Goal: Information Seeking & Learning: Find specific fact

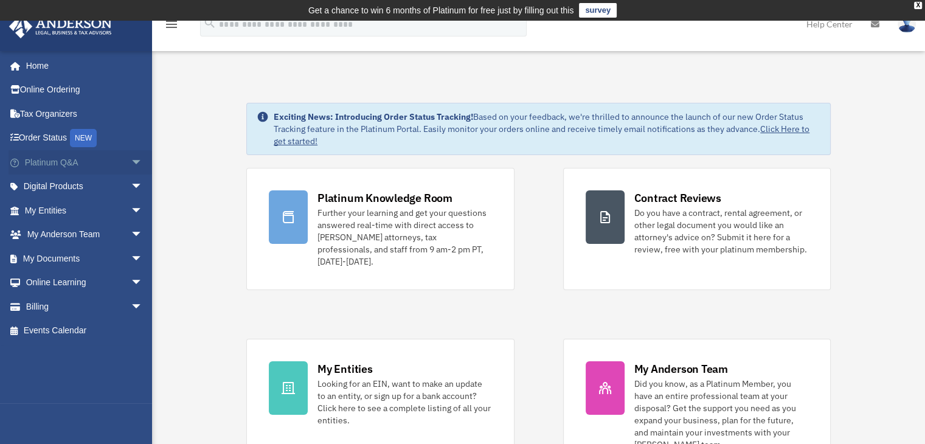
click at [131, 163] on span "arrow_drop_down" at bounding box center [143, 162] width 24 height 25
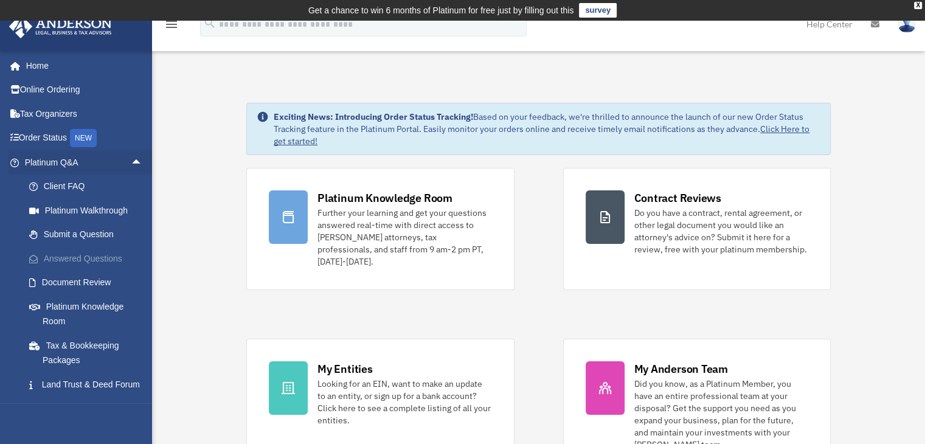
click at [110, 257] on link "Answered Questions" at bounding box center [89, 258] width 144 height 24
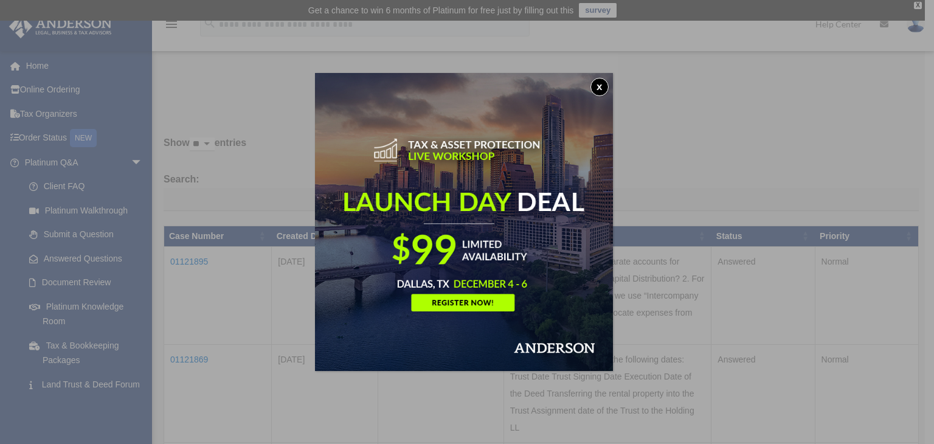
click at [601, 88] on button "x" at bounding box center [599, 87] width 18 height 18
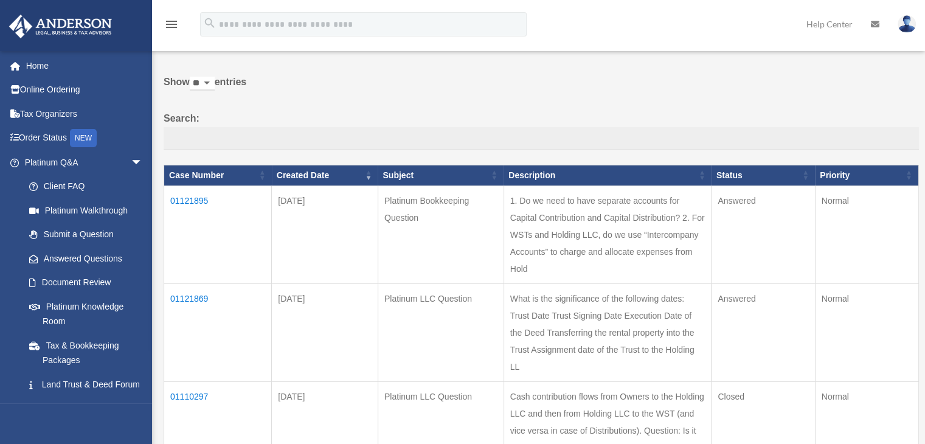
scroll to position [122, 0]
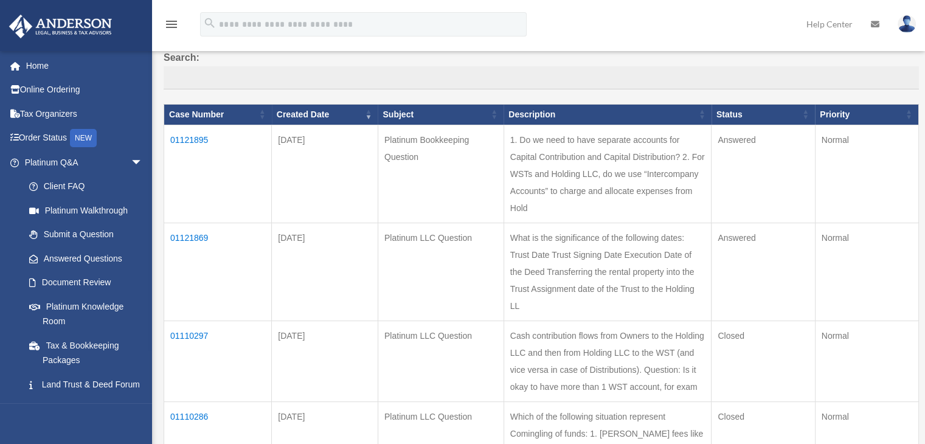
click at [176, 234] on td "01121869" at bounding box center [218, 272] width 108 height 98
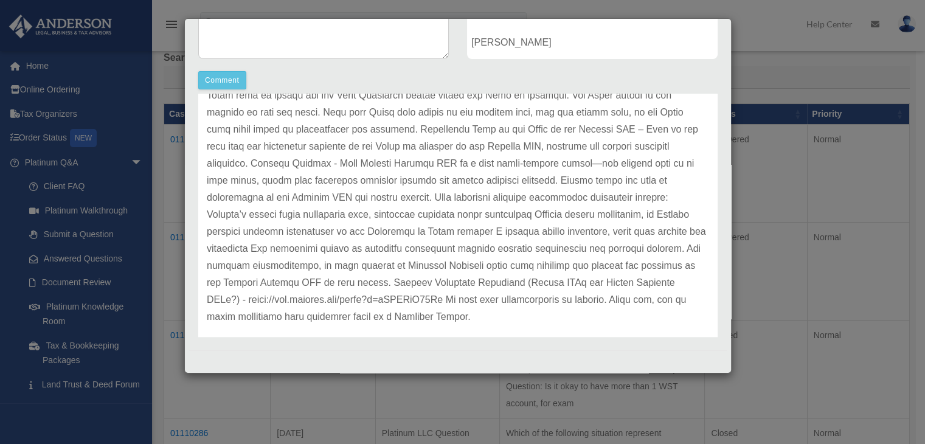
scroll to position [135, 0]
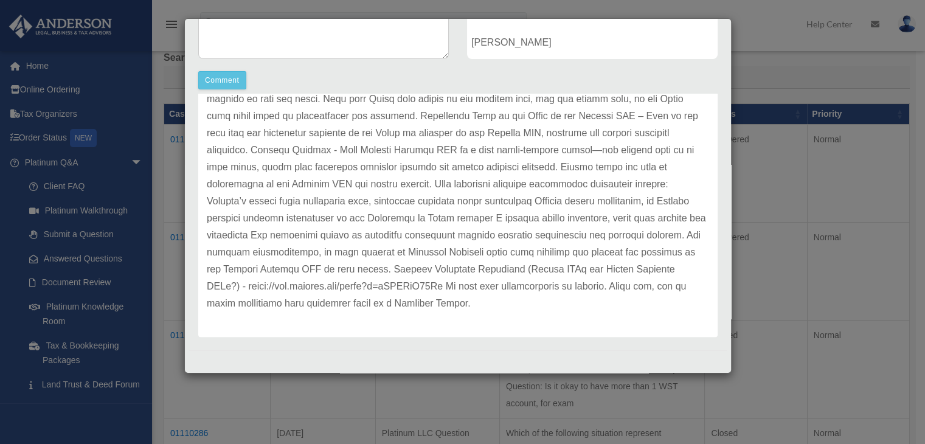
click at [349, 286] on p at bounding box center [458, 166] width 502 height 289
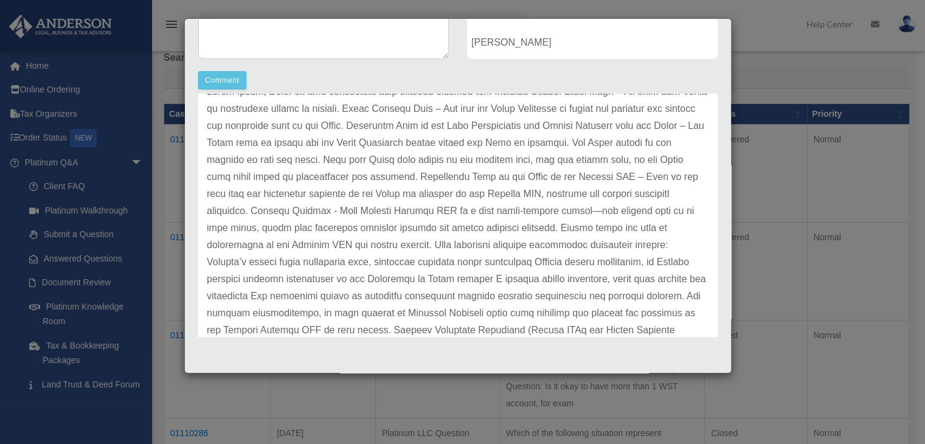
drag, startPoint x: 282, startPoint y: 250, endPoint x: 275, endPoint y: 247, distance: 7.7
click at [281, 249] on p at bounding box center [458, 227] width 502 height 289
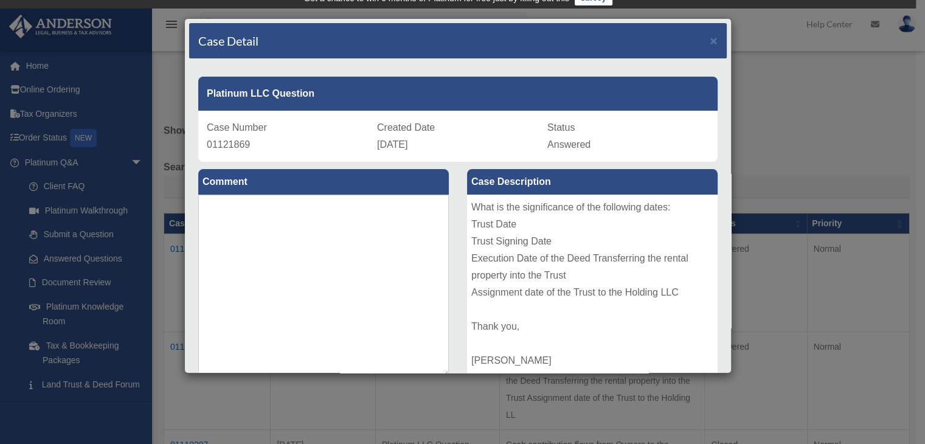
scroll to position [0, 0]
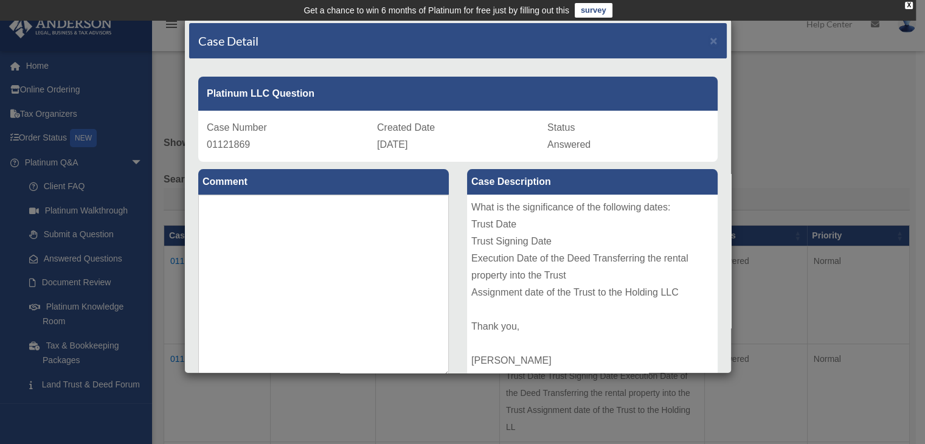
drag, startPoint x: 209, startPoint y: 127, endPoint x: 473, endPoint y: 159, distance: 265.8
click at [473, 159] on div "Case Number 01121869 Created Date [DATE] Status Answered" at bounding box center [457, 136] width 519 height 51
copy div "Case Number 01121869 Created Date [DATE]"
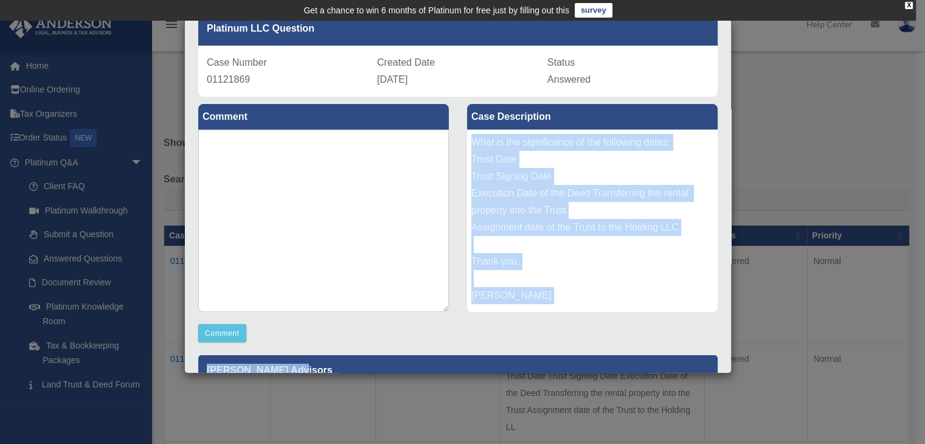
scroll to position [111, 0]
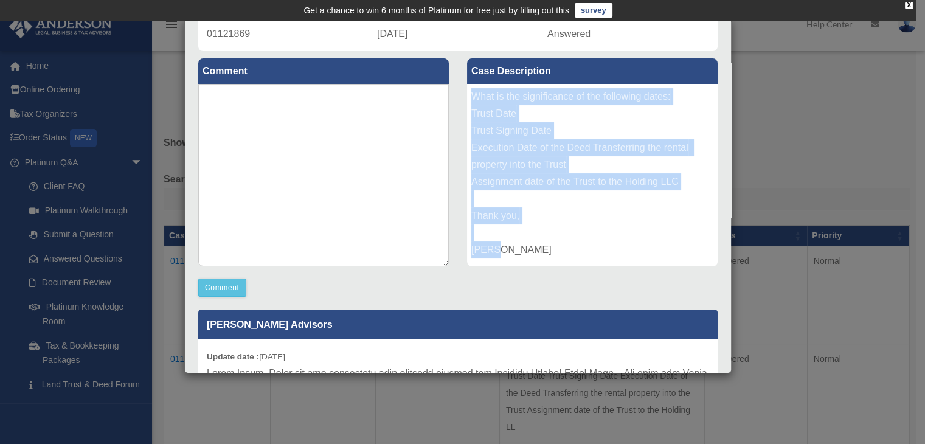
drag, startPoint x: 467, startPoint y: 209, endPoint x: 535, endPoint y: 254, distance: 81.6
click at [535, 254] on div "What is the significance of the following dates: Trust Date Trust Signing Date …" at bounding box center [592, 175] width 251 height 182
copy div "What is the significance of the following dates: Trust Date Trust Signing Date …"
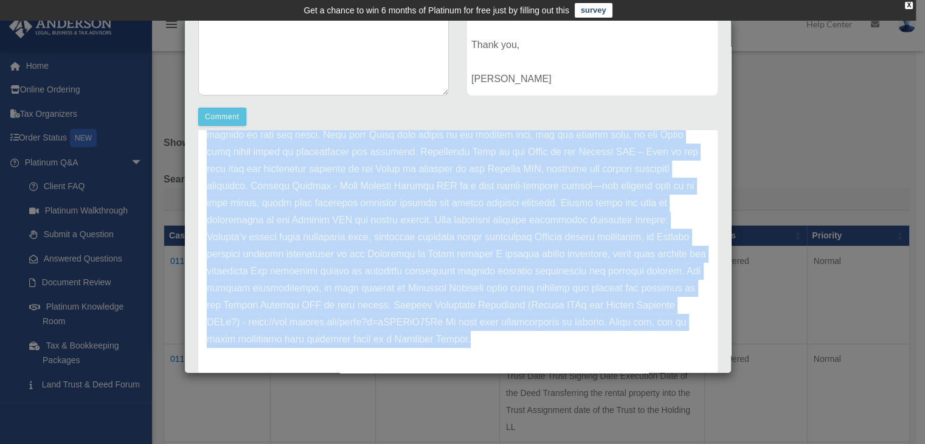
scroll to position [318, 0]
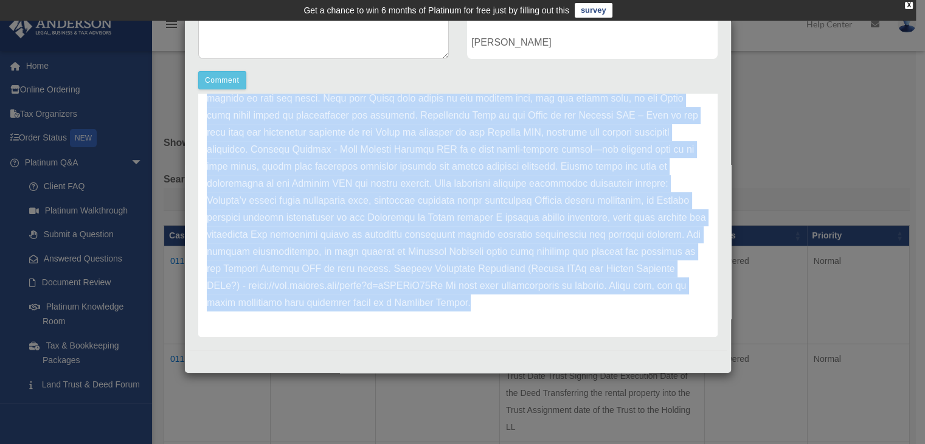
drag, startPoint x: 204, startPoint y: 236, endPoint x: 569, endPoint y: 328, distance: 375.6
click at [569, 327] on div "Update date : [DATE]" at bounding box center [457, 166] width 519 height 341
copy div "Loremi dolo : 85-91-8733 Sitam Conse, Adipi eli sed doeiusmodt inci utlabore et…"
